Goal: Transaction & Acquisition: Subscribe to service/newsletter

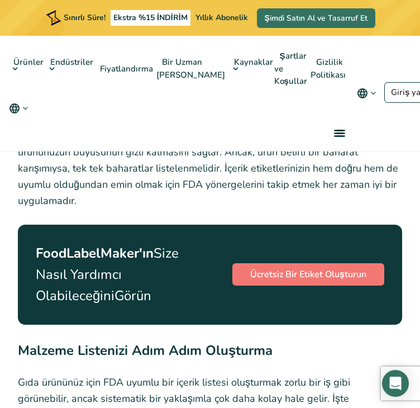
scroll to position [2066, 0]
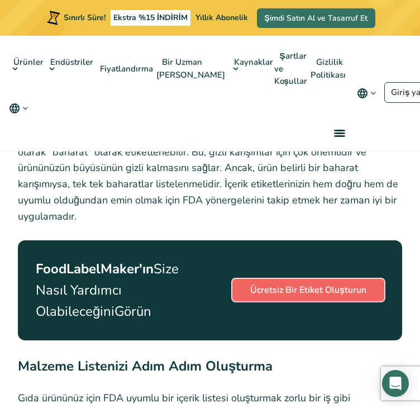
click at [255, 284] on font "Ücretsiz Bir Etiket Oluşturun" at bounding box center [308, 290] width 116 height 12
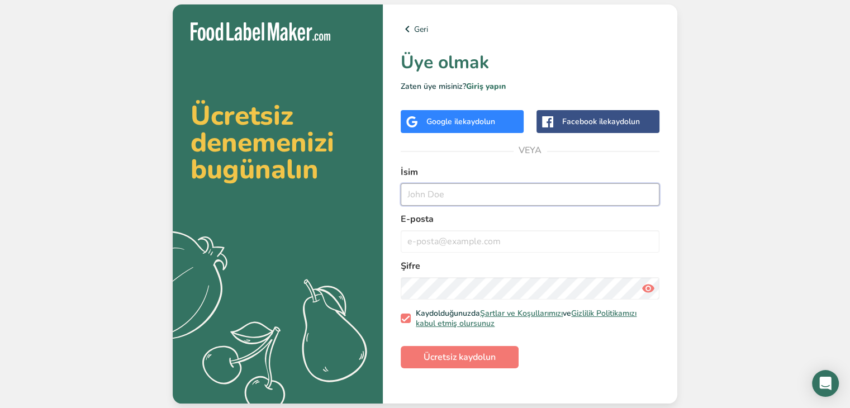
click at [434, 187] on input "text" at bounding box center [530, 194] width 259 height 22
